Goal: Information Seeking & Learning: Learn about a topic

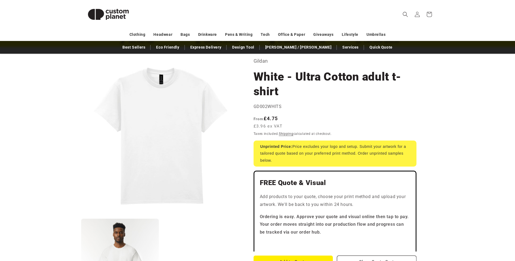
click at [411, 86] on h1 "White - Ultra Cotton adult t-shirt" at bounding box center [334, 83] width 163 height 29
click at [402, 13] on span "Search" at bounding box center [405, 14] width 12 height 12
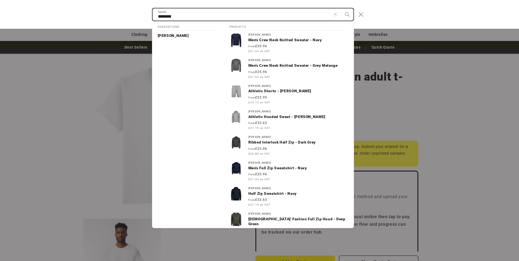
type input "********"
click at [341, 8] on button "Search" at bounding box center [347, 14] width 12 height 12
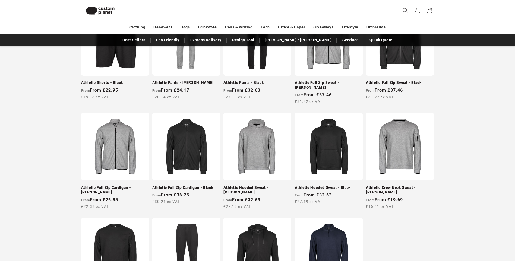
scroll to position [481, 0]
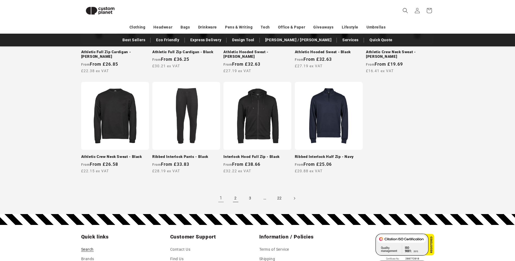
click at [234, 196] on link "2" at bounding box center [236, 198] width 12 height 12
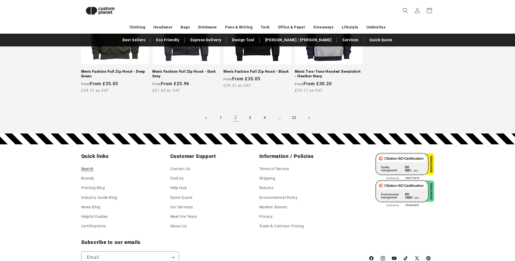
scroll to position [563, 0]
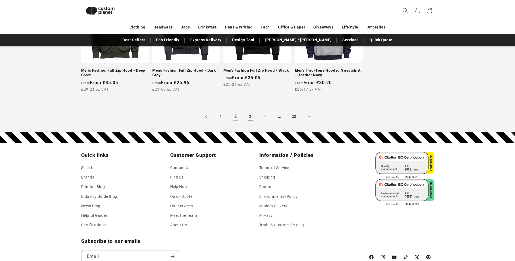
click at [249, 121] on link "3" at bounding box center [250, 117] width 12 height 12
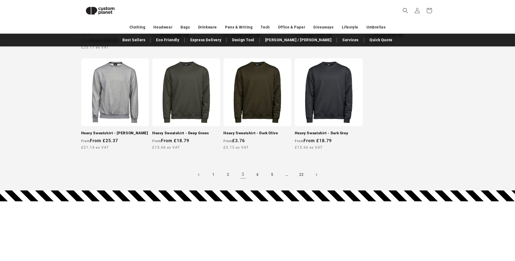
scroll to position [508, 0]
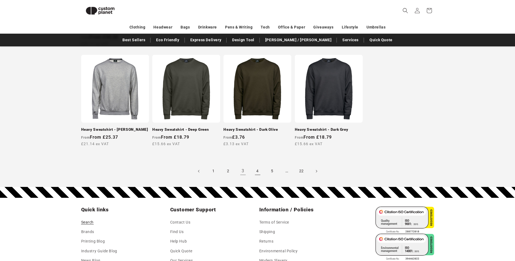
click at [256, 170] on link "4" at bounding box center [258, 171] width 12 height 12
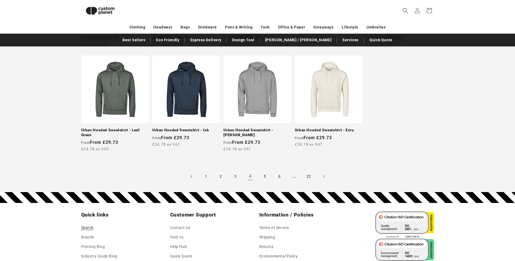
scroll to position [508, 0]
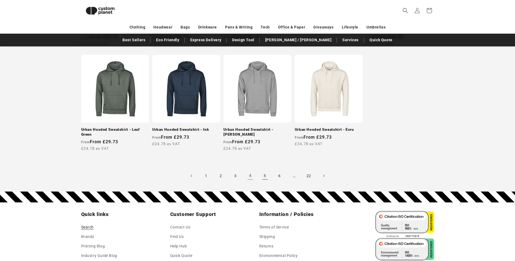
click at [264, 176] on link "5" at bounding box center [265, 176] width 12 height 12
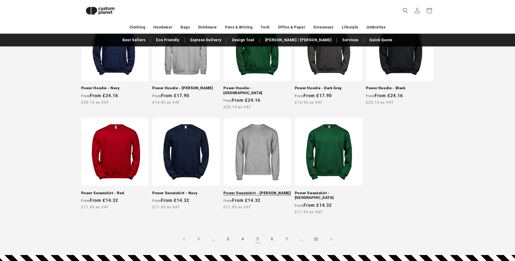
scroll to position [508, 0]
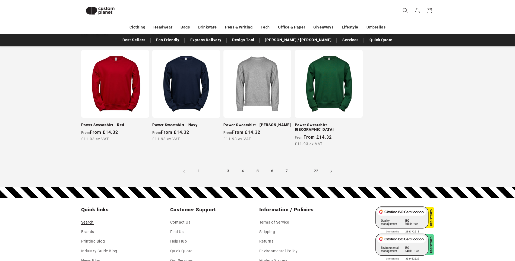
click at [272, 165] on link "6" at bounding box center [272, 171] width 12 height 12
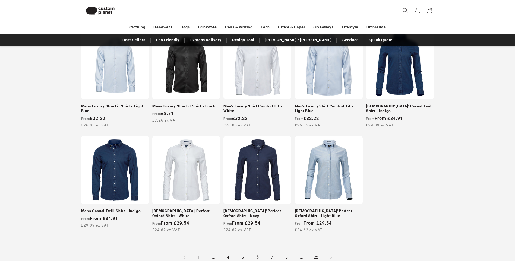
scroll to position [508, 0]
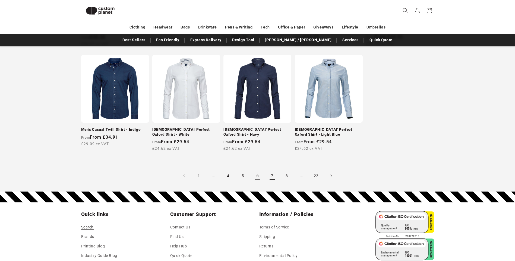
click at [272, 175] on link "7" at bounding box center [272, 176] width 12 height 12
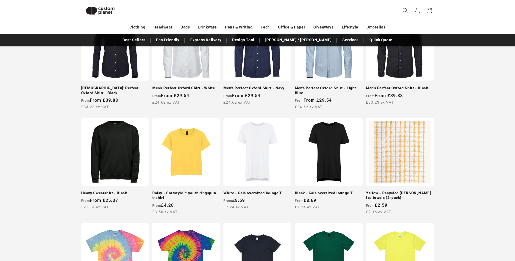
scroll to position [129, 0]
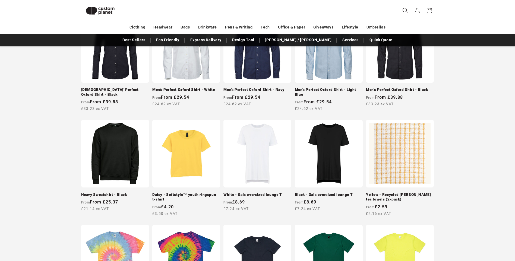
click at [402, 10] on span "Search" at bounding box center [405, 11] width 12 height 12
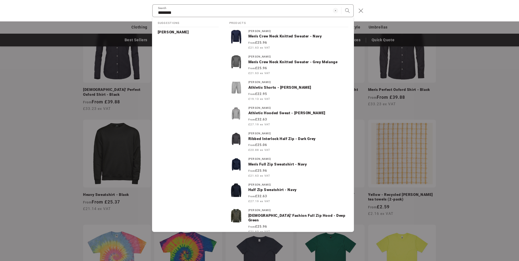
click at [0, 11] on div "Search" at bounding box center [0, 11] width 0 height 0
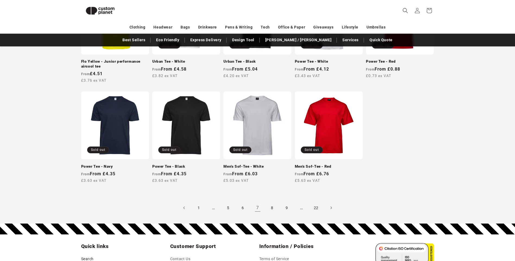
scroll to position [508, 0]
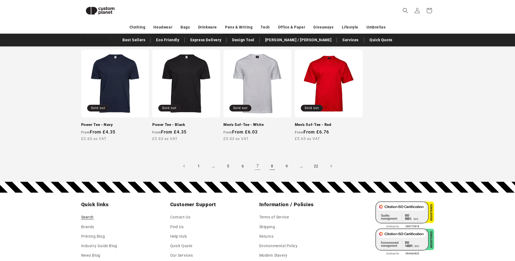
click at [272, 166] on link "8" at bounding box center [272, 166] width 12 height 12
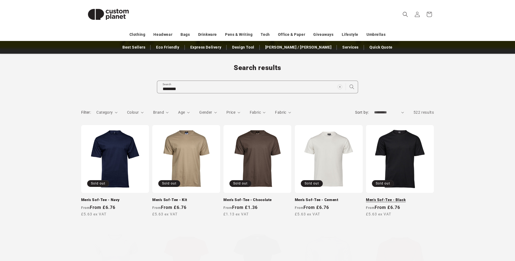
scroll to position [54, 0]
